Goal: Find specific page/section: Find specific page/section

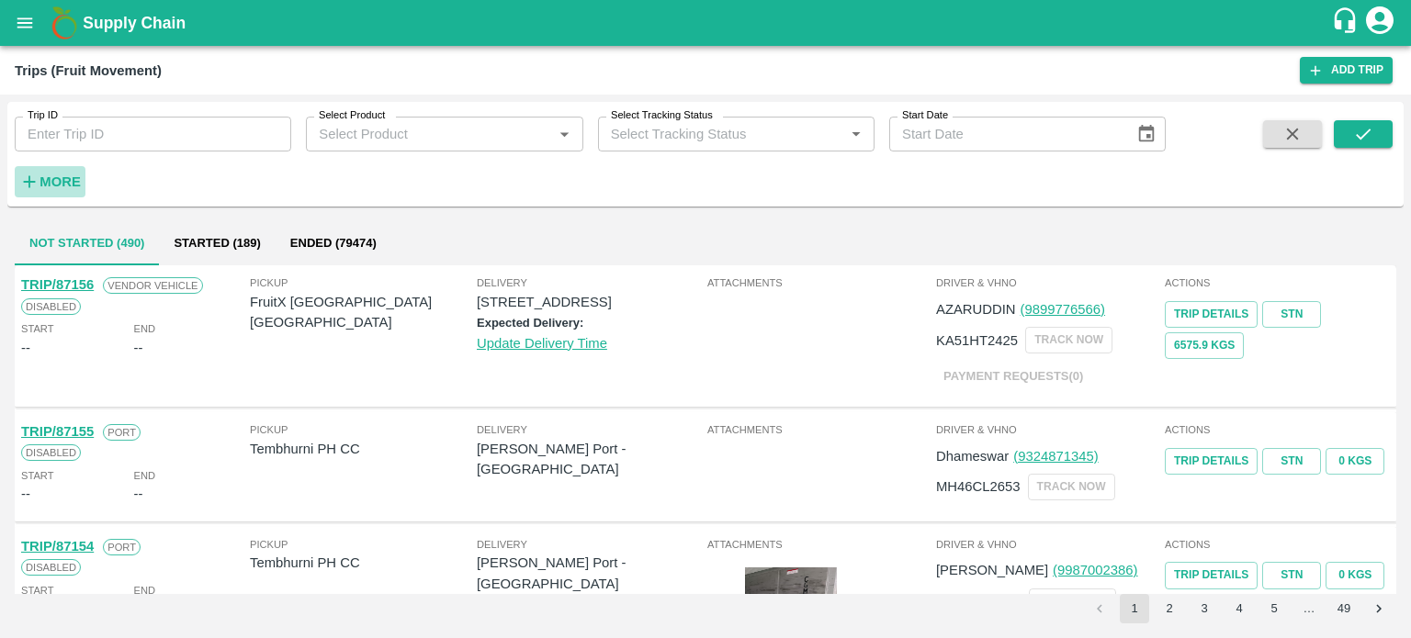
click at [66, 172] on h6 "More" at bounding box center [59, 182] width 41 height 24
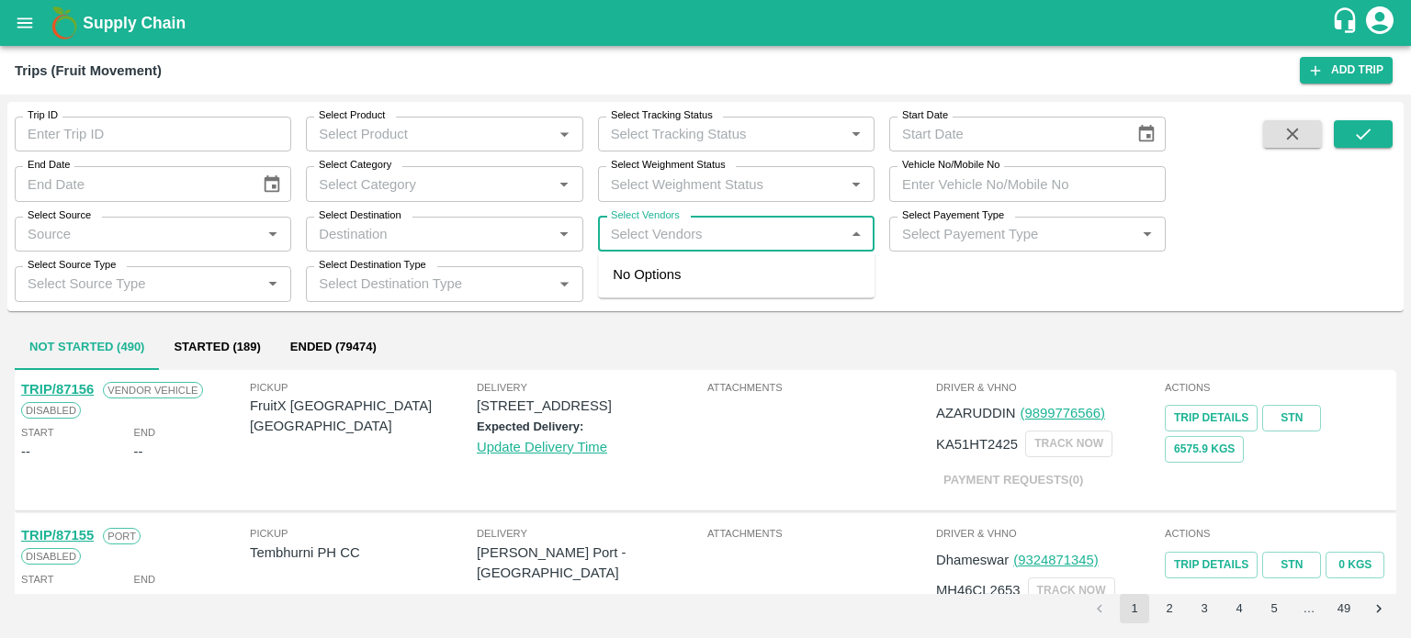
click at [657, 234] on input "Select Vendors" at bounding box center [720, 234] width 235 height 24
type input "hani"
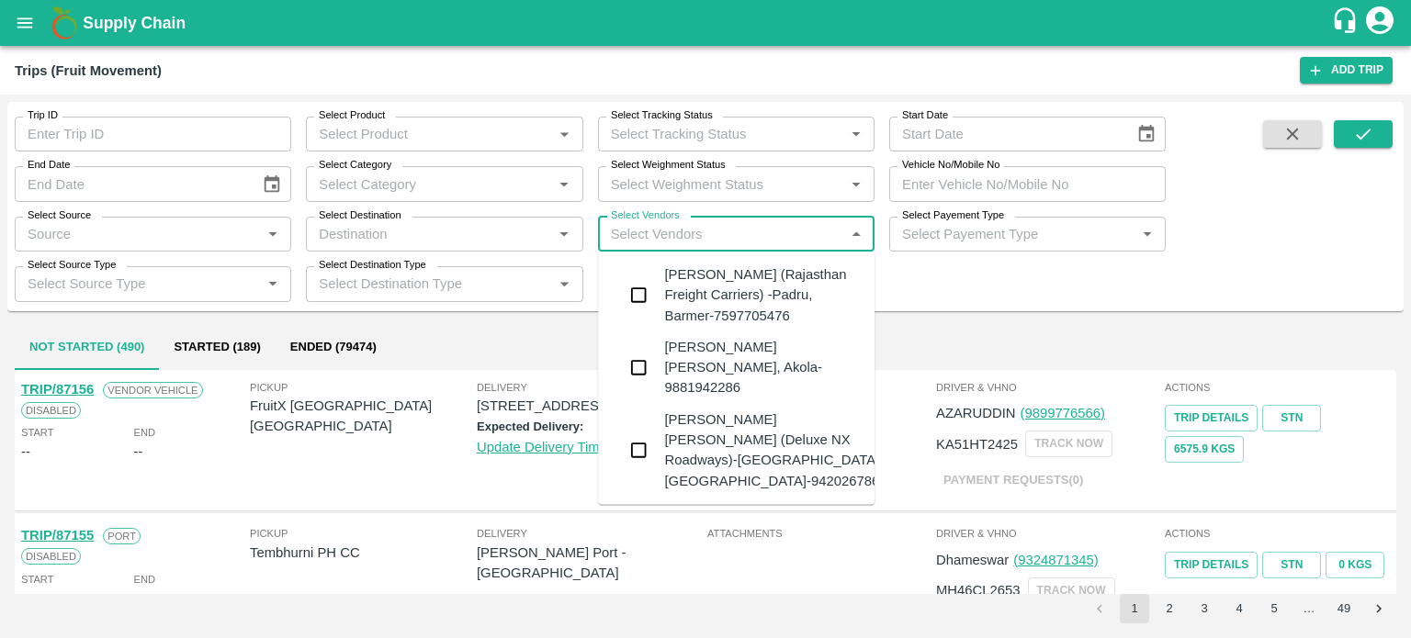
type input "f"
click at [676, 278] on div "[PERSON_NAME] (Rajasthan Freight Carriers) -Padru, Barmer-7597705476" at bounding box center [762, 296] width 196 height 62
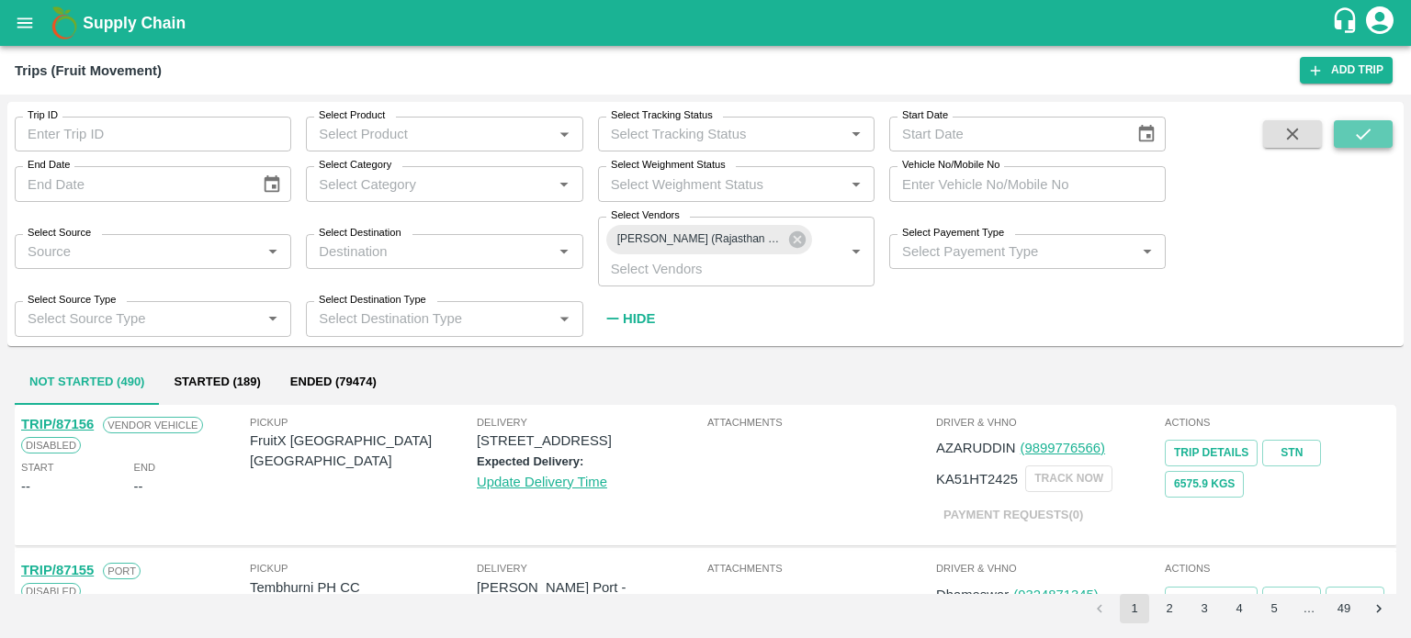
click at [1353, 128] on icon "submit" at bounding box center [1363, 134] width 20 height 20
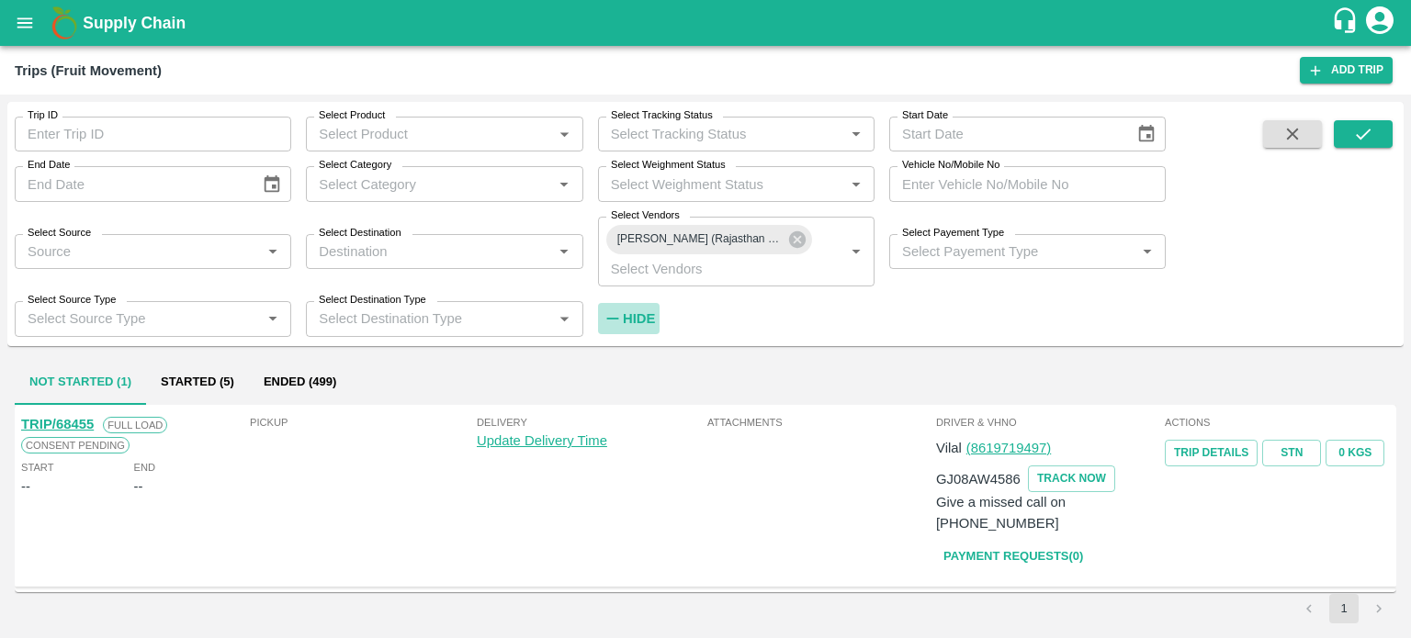
click at [636, 315] on strong "Hide" at bounding box center [639, 318] width 32 height 15
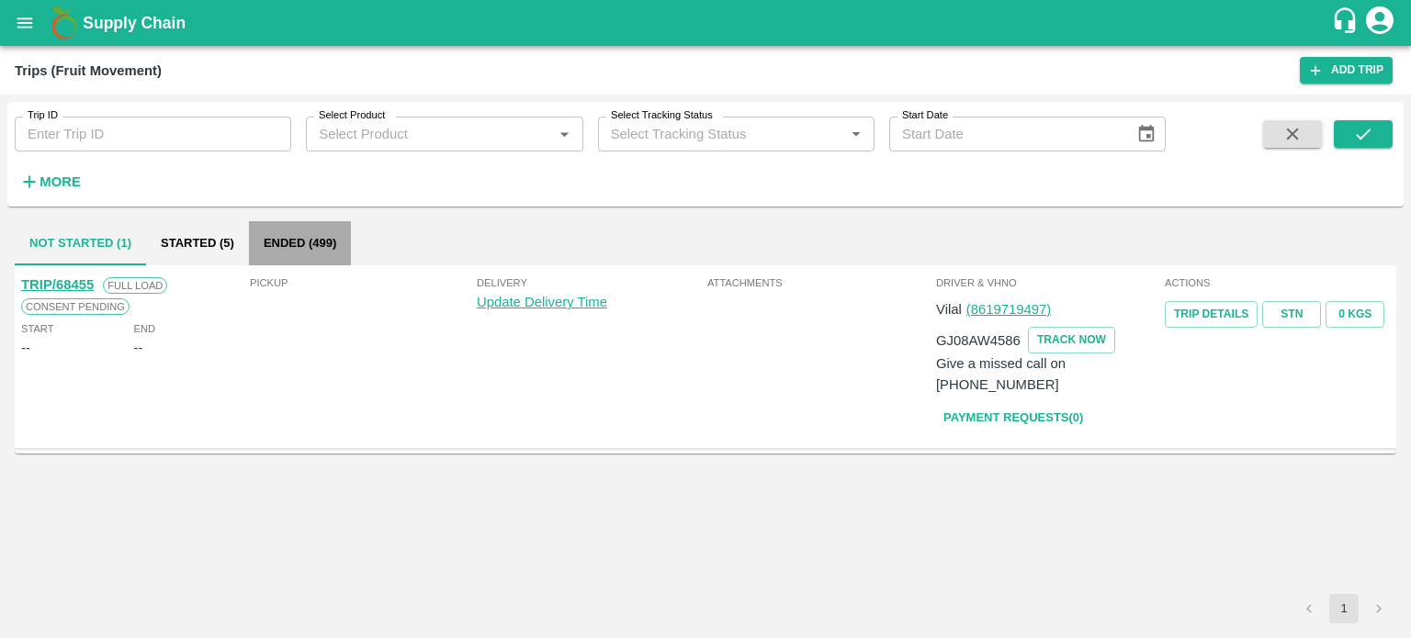
click at [294, 252] on button "Ended (499)" at bounding box center [300, 243] width 102 height 44
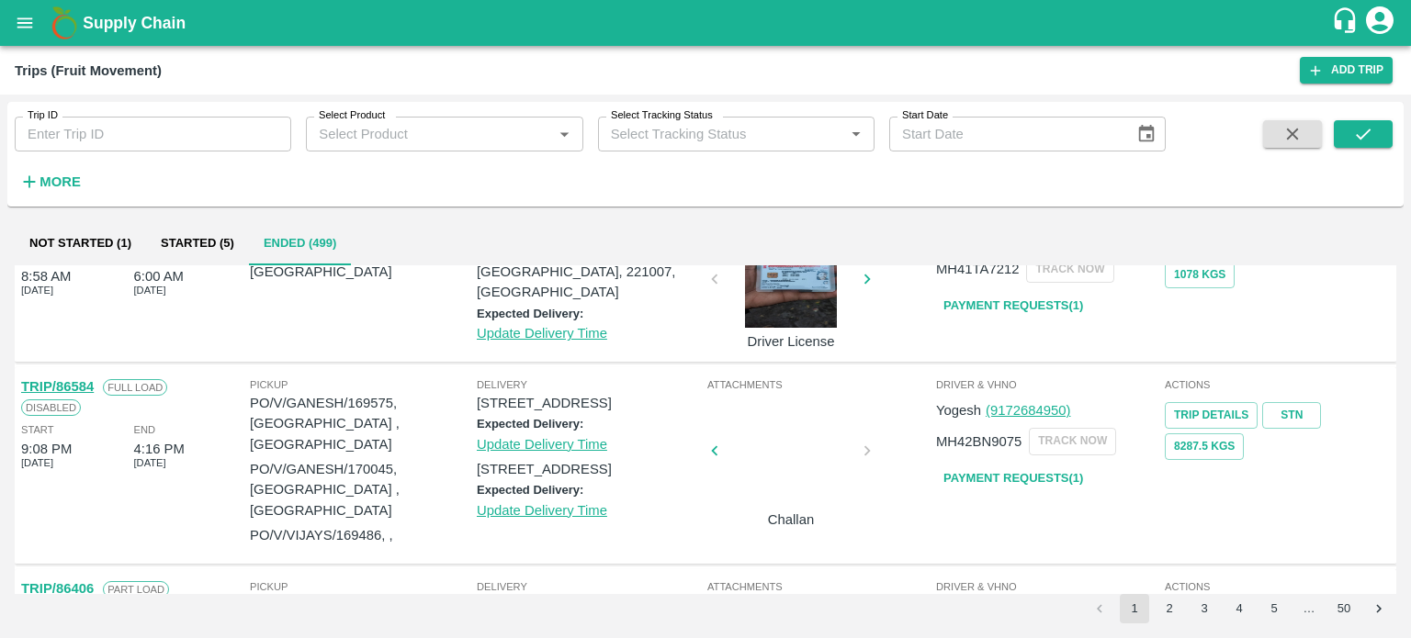
scroll to position [588, 0]
